Goal: Task Accomplishment & Management: Manage account settings

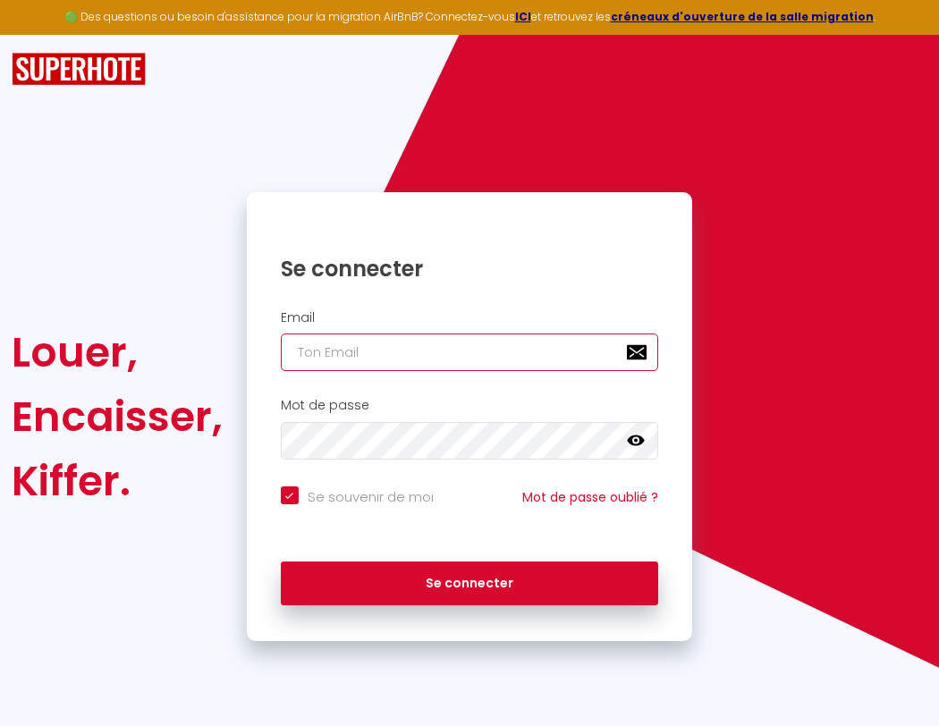
type input "s"
checkbox input "true"
type input "su"
checkbox input "true"
type input "sup"
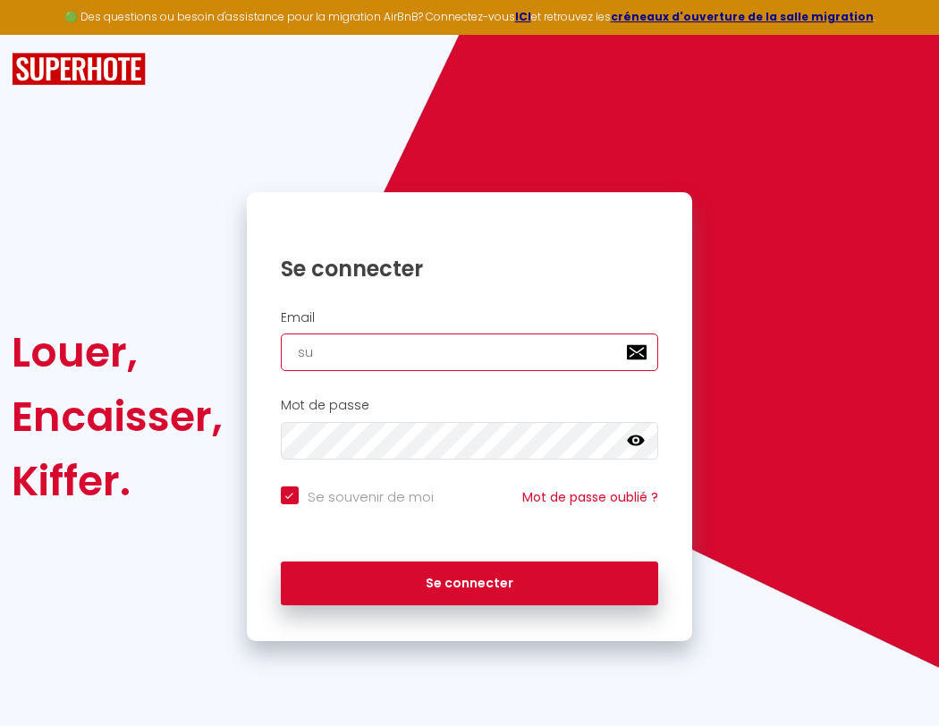
checkbox input "true"
type input "supe"
checkbox input "true"
type input "super"
checkbox input "true"
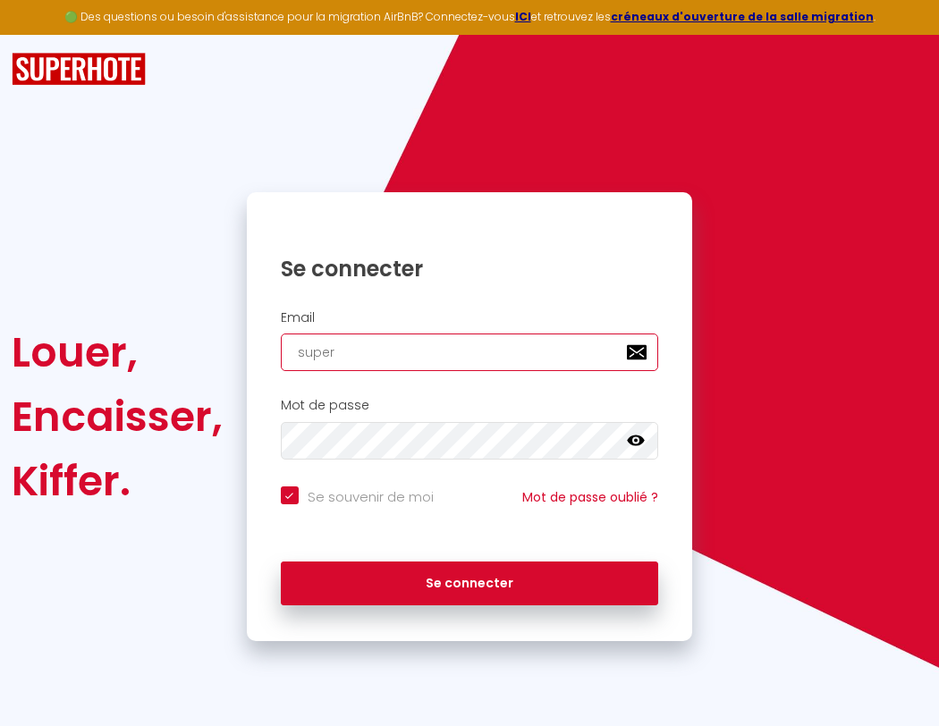
type input "superb"
checkbox input "true"
type input "superbo"
checkbox input "true"
type input "s"
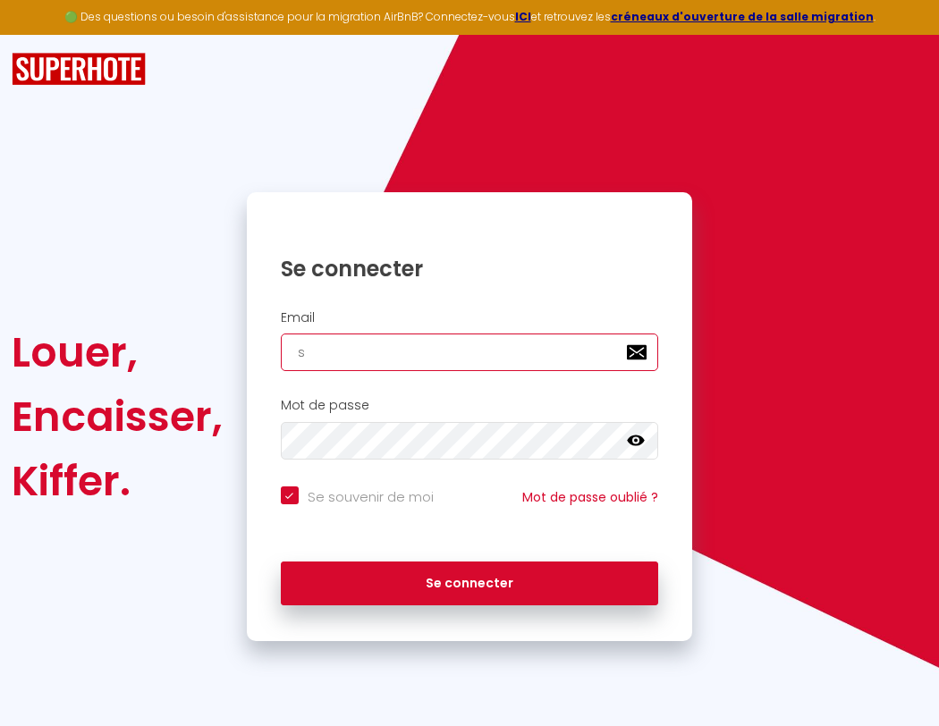
checkbox input "true"
type input "superbor"
checkbox input "true"
type input "superbord"
checkbox input "true"
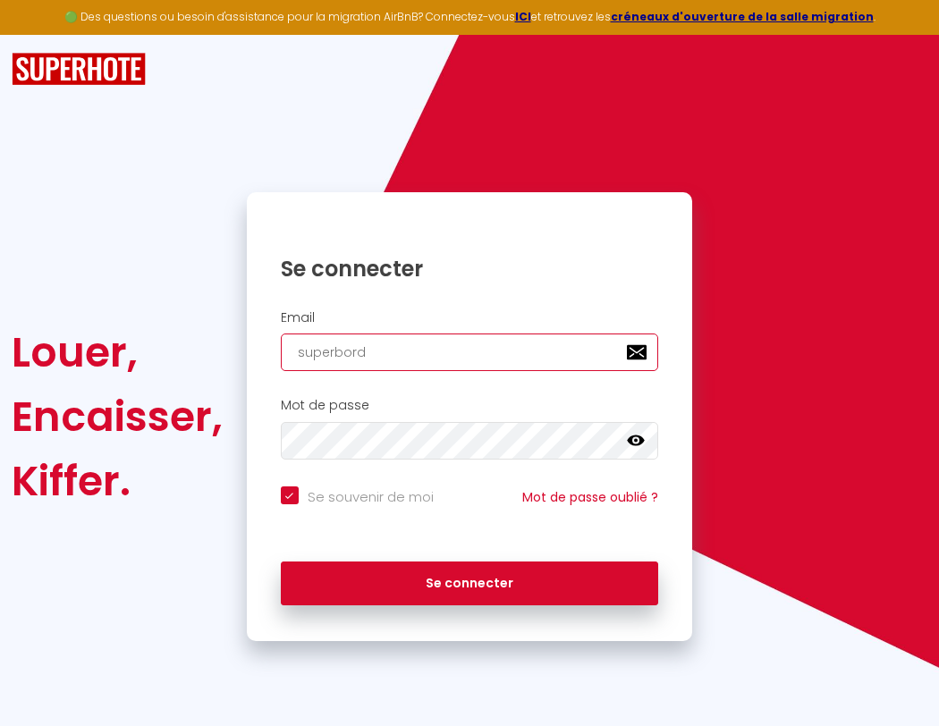
type input "superborde"
checkbox input "true"
type input "superbordea"
checkbox input "true"
type input "superbordeau"
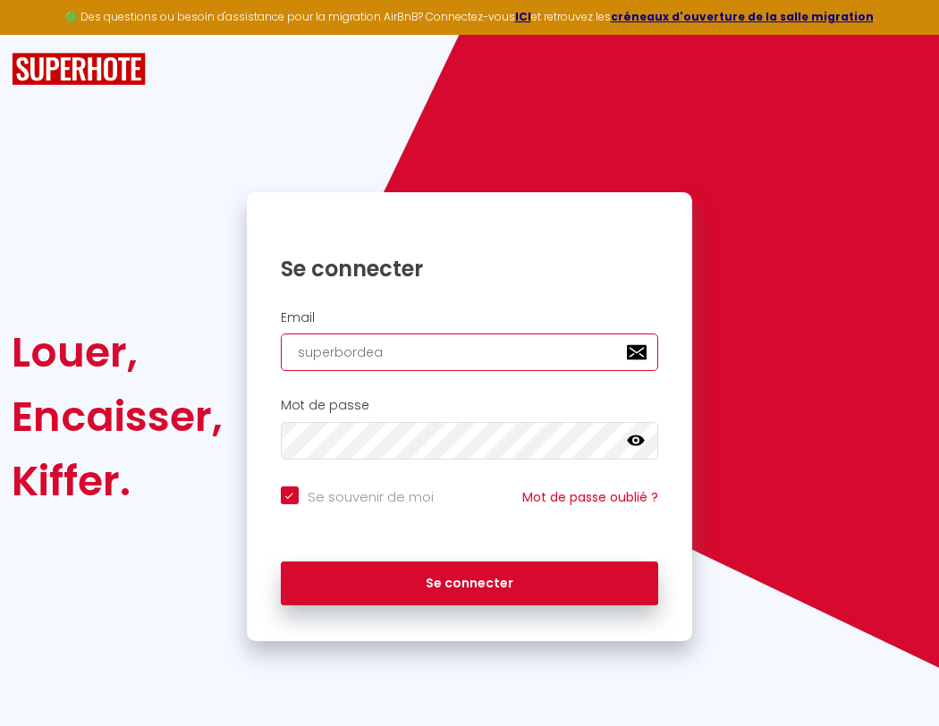
checkbox input "true"
type input "superbordeaux"
checkbox input "true"
type input "s"
checkbox input "true"
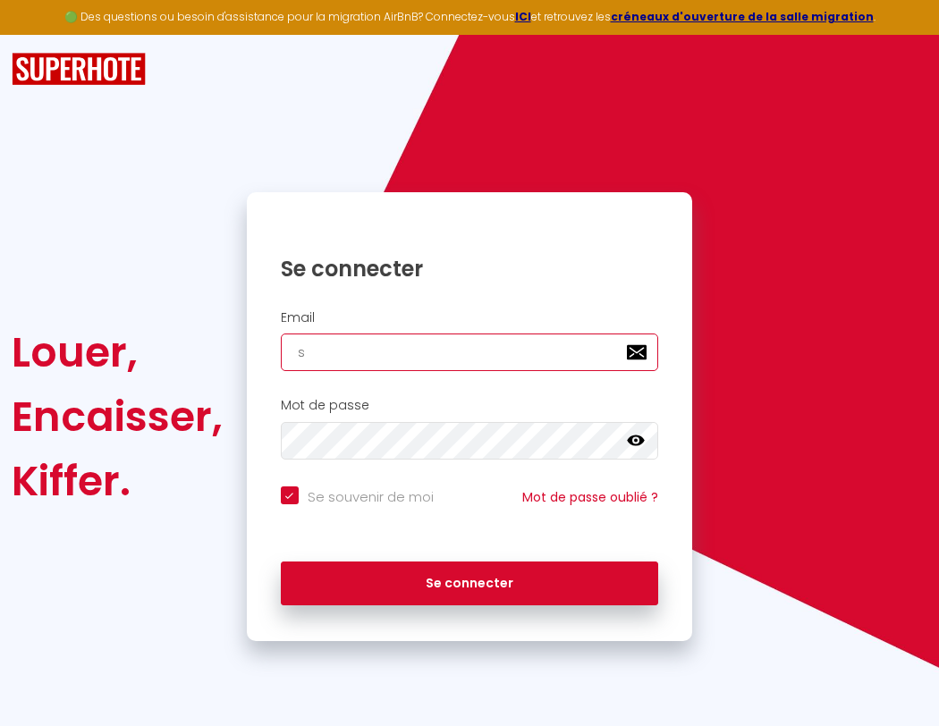
type input "superbordeaux@"
checkbox input "true"
type input "superbordeaux@g"
checkbox input "true"
type input "superbordeaux@gm"
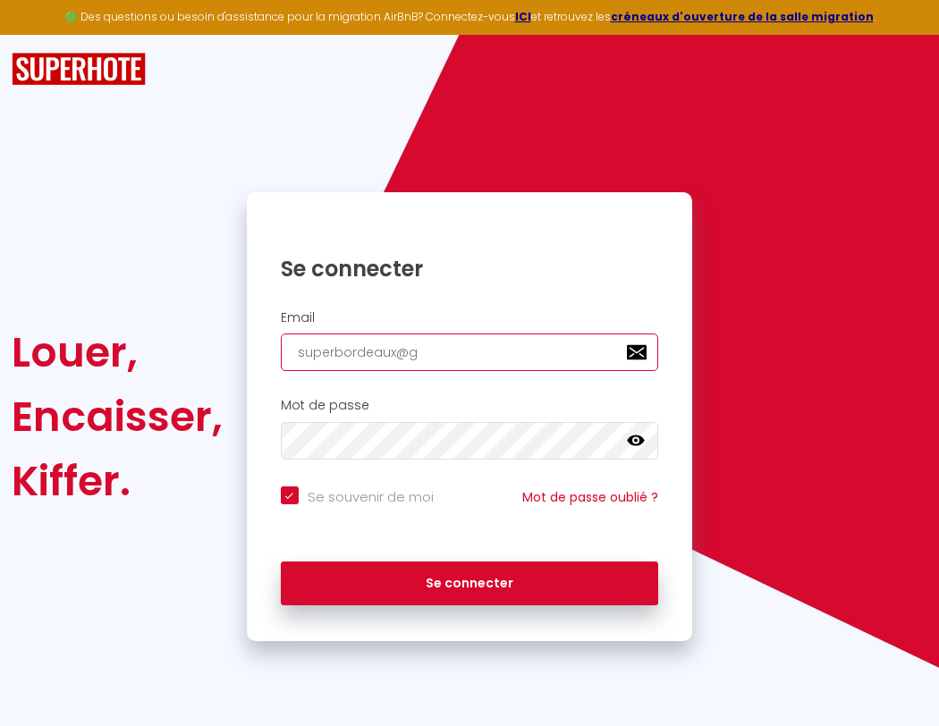
checkbox input "true"
type input "superbordeaux@gma"
checkbox input "true"
type input "superbordeaux@gmai"
checkbox input "true"
